Goal: Information Seeking & Learning: Find specific fact

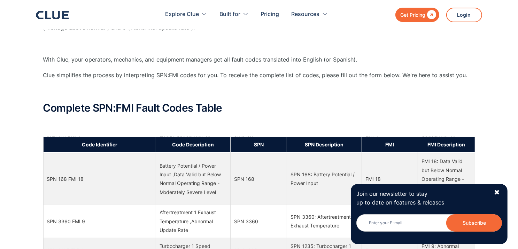
scroll to position [1873, 0]
click at [499, 191] on div "✖" at bounding box center [497, 192] width 6 height 9
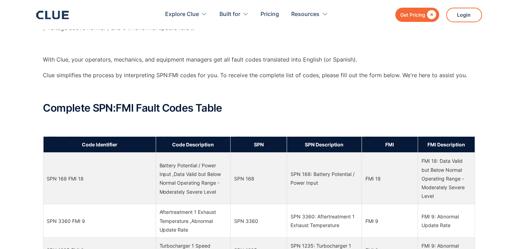
click at [248, 182] on td "SPN 168" at bounding box center [259, 178] width 56 height 51
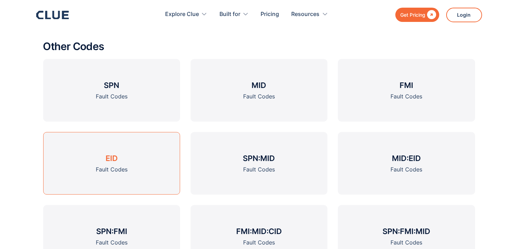
scroll to position [833, 0]
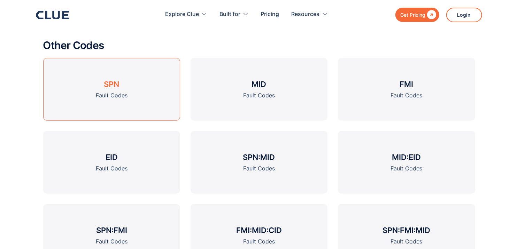
click at [114, 92] on div "Fault Codes" at bounding box center [112, 95] width 32 height 9
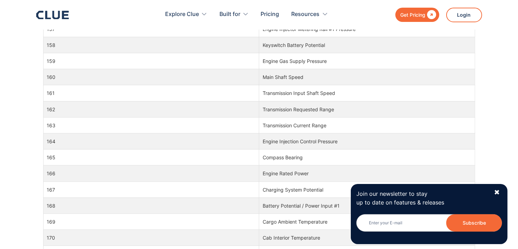
scroll to position [1644, 0]
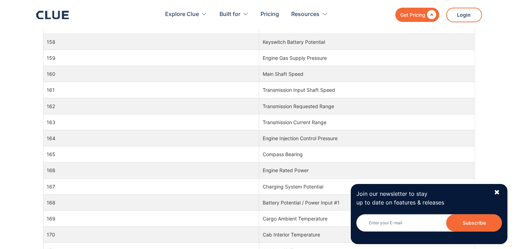
click at [271, 197] on td "Battery Potential / Power Input #1" at bounding box center [367, 203] width 216 height 16
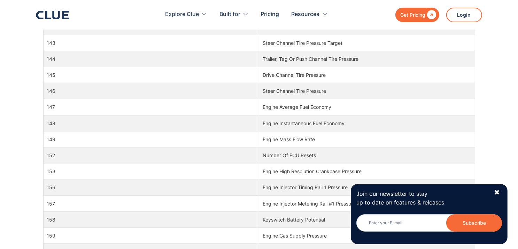
scroll to position [1404, 0]
